Goal: Register for event/course

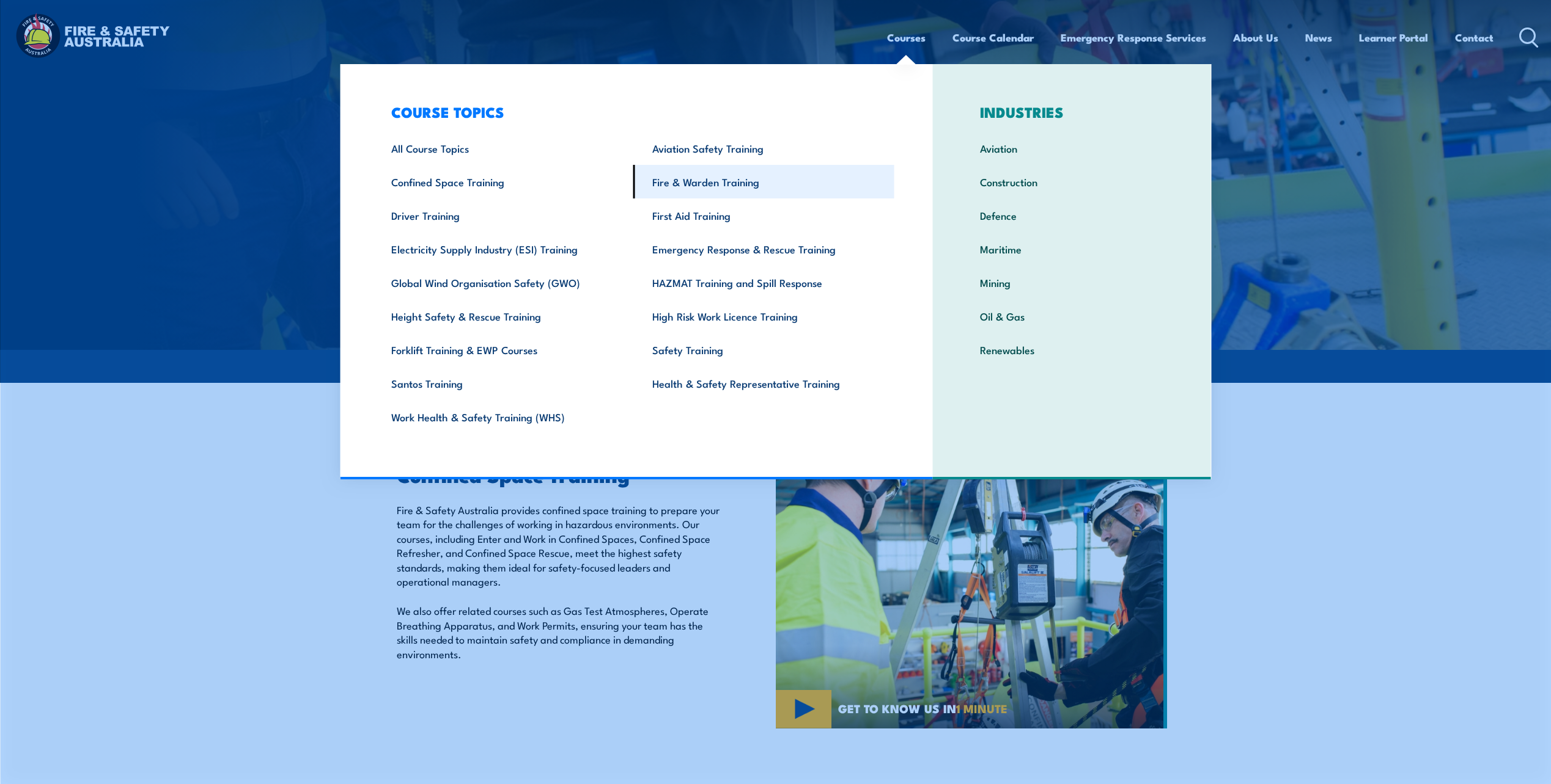
click at [692, 179] on link "Fire & Warden Training" at bounding box center [764, 182] width 261 height 34
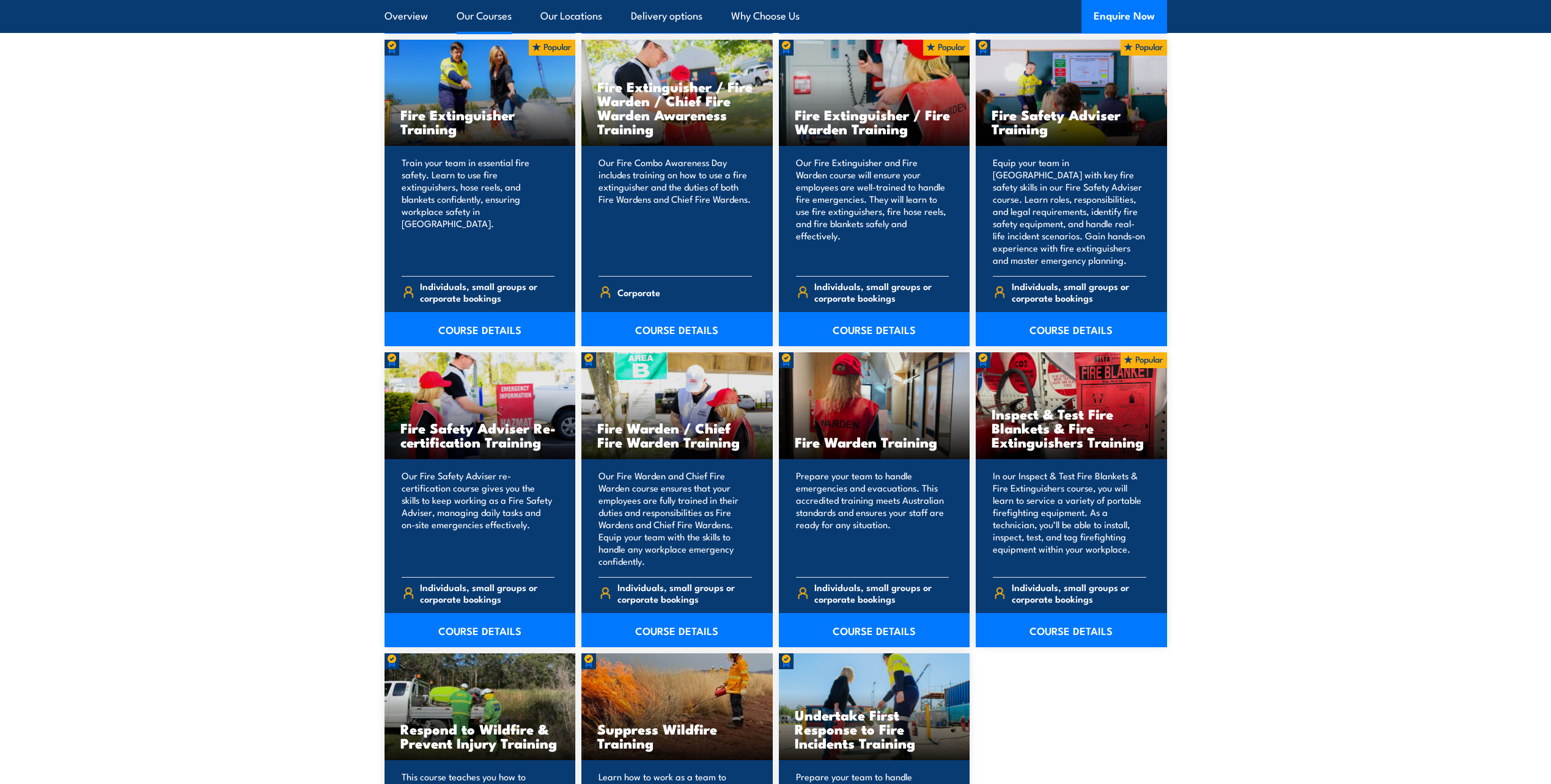
scroll to position [1319, 0]
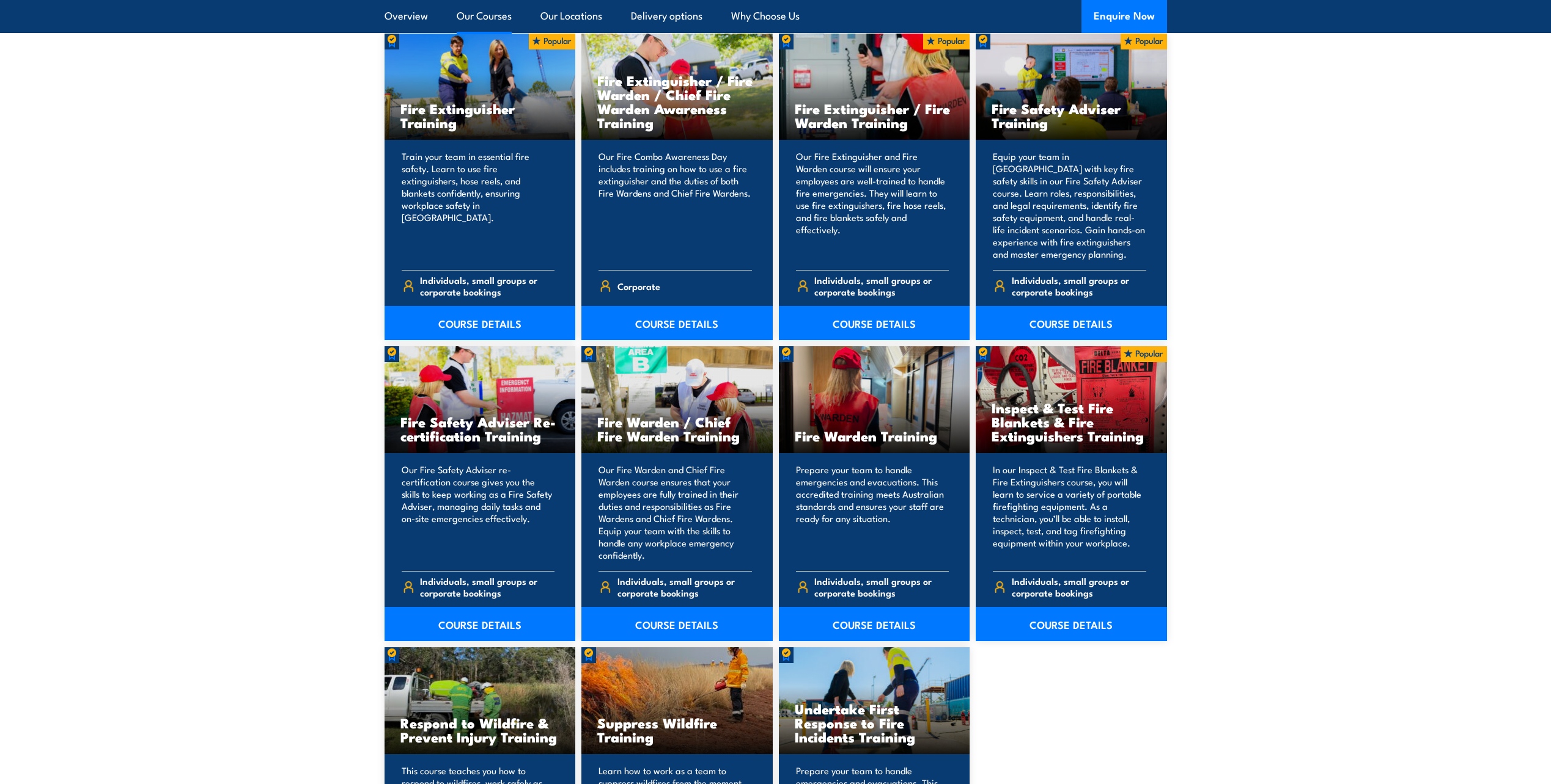
click at [858, 424] on div "Fire Warden Training" at bounding box center [873, 399] width 191 height 107
click at [868, 626] on link "COURSE DETAILS" at bounding box center [873, 624] width 191 height 35
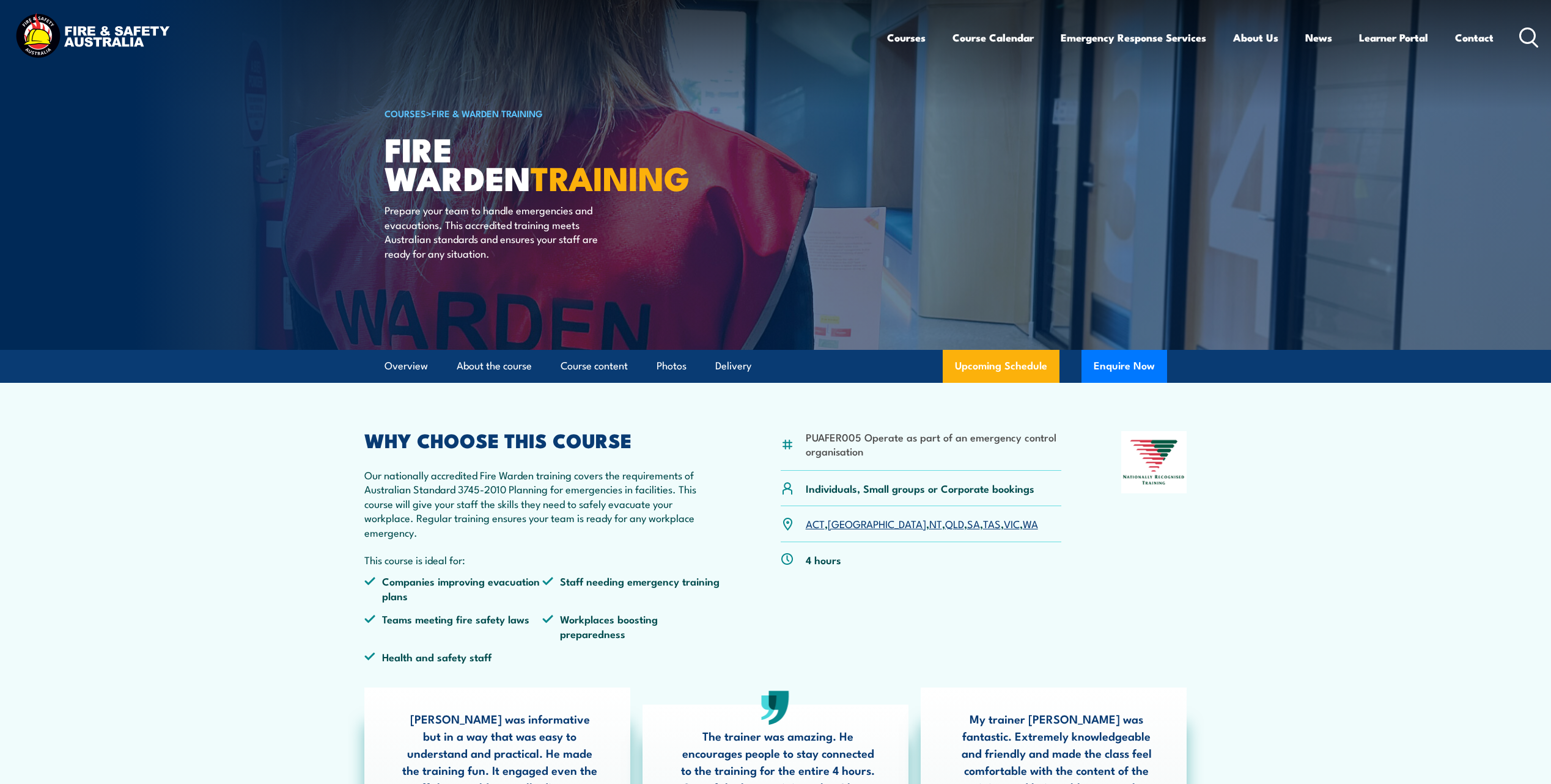
click at [1023, 528] on link "WA" at bounding box center [1030, 523] width 15 height 15
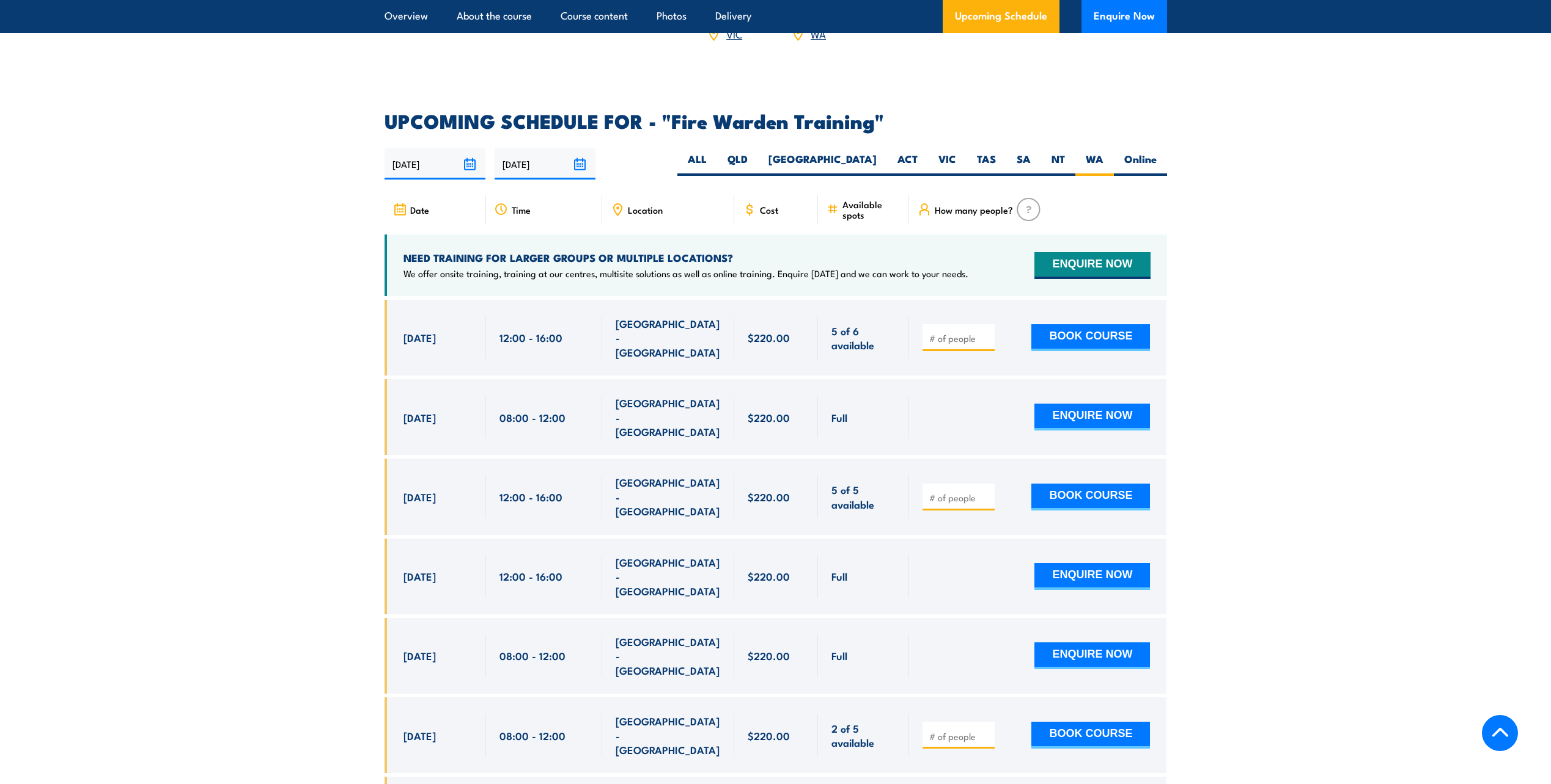
scroll to position [2188, 0]
